Goal: Find specific page/section: Find specific page/section

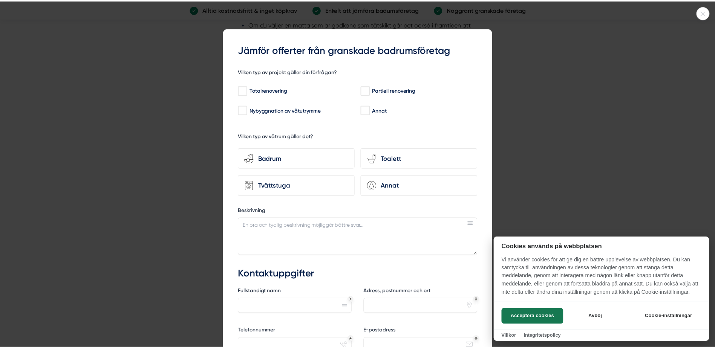
scroll to position [980, 0]
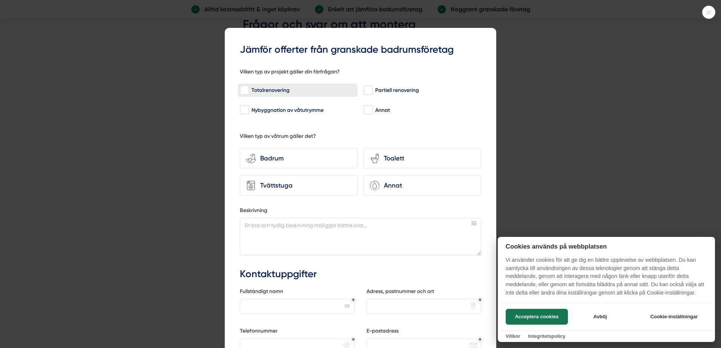
click at [240, 87] on input "Totalrenovering" at bounding box center [244, 91] width 9 height 8
checkbox input "true"
click at [256, 155] on div "Badrum" at bounding box center [303, 158] width 95 height 10
click at [0, 0] on input "bathroom-tub-towel Badrum" at bounding box center [0, 0] width 0 height 0
click at [707, 12] on icon at bounding box center [708, 12] width 12 height 5
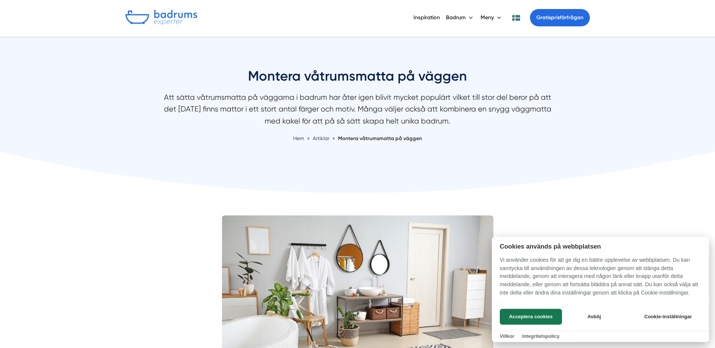
scroll to position [0, 0]
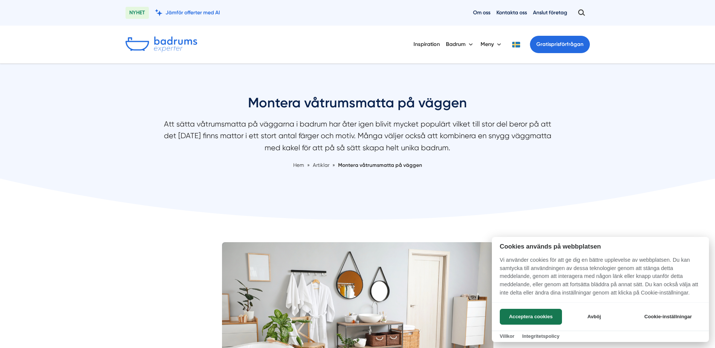
click at [479, 13] on div at bounding box center [357, 174] width 715 height 348
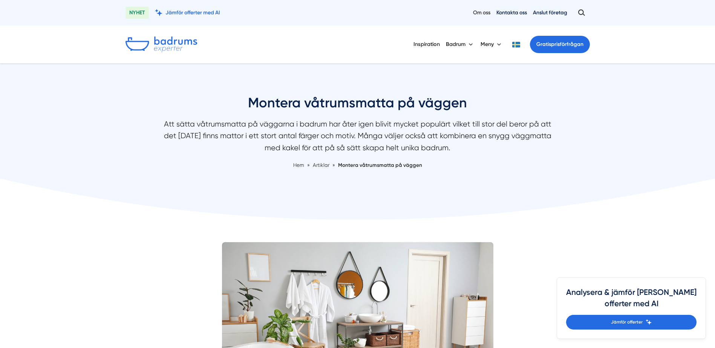
click at [473, 11] on link "Om oss" at bounding box center [481, 12] width 17 height 7
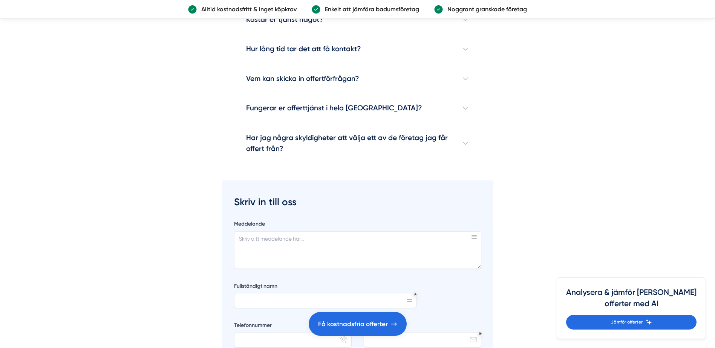
scroll to position [1282, 0]
